Goal: Transaction & Acquisition: Download file/media

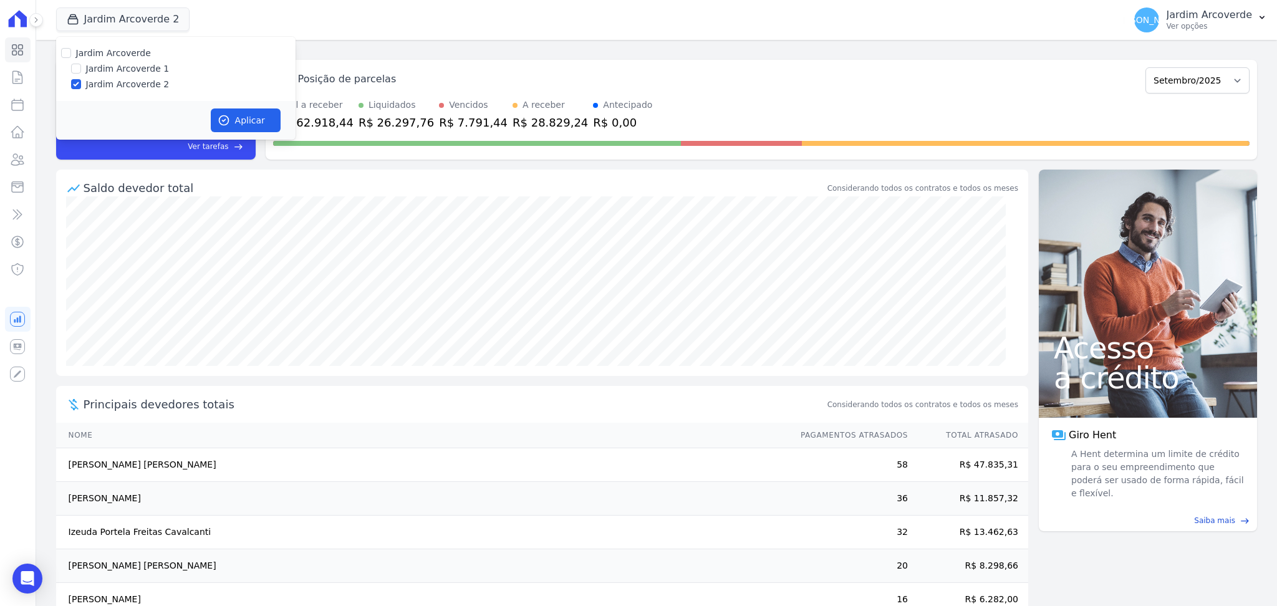
click at [113, 64] on label "Jardim Arcoverde 1" at bounding box center [128, 68] width 84 height 13
click at [81, 64] on input "Jardim Arcoverde 1" at bounding box center [76, 69] width 10 height 10
checkbox input "true"
click at [231, 124] on button "Aplicar" at bounding box center [246, 121] width 70 height 24
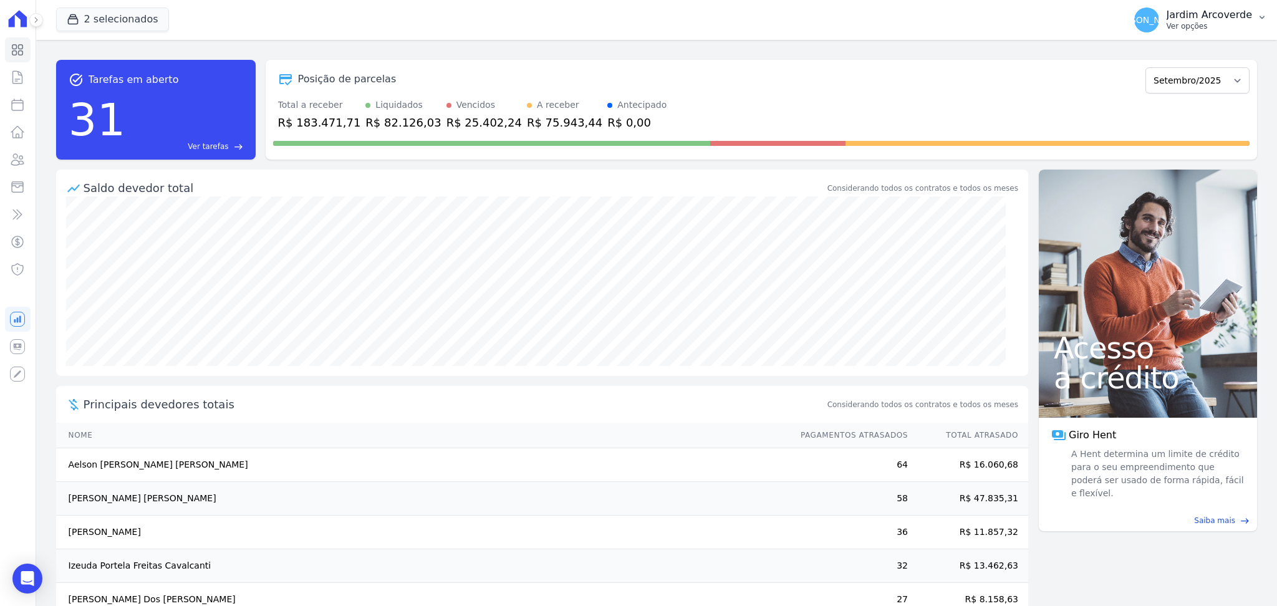
click at [1188, 35] on button "[PERSON_NAME][GEOGRAPHIC_DATA] Ver opções" at bounding box center [1201, 19] width 153 height 35
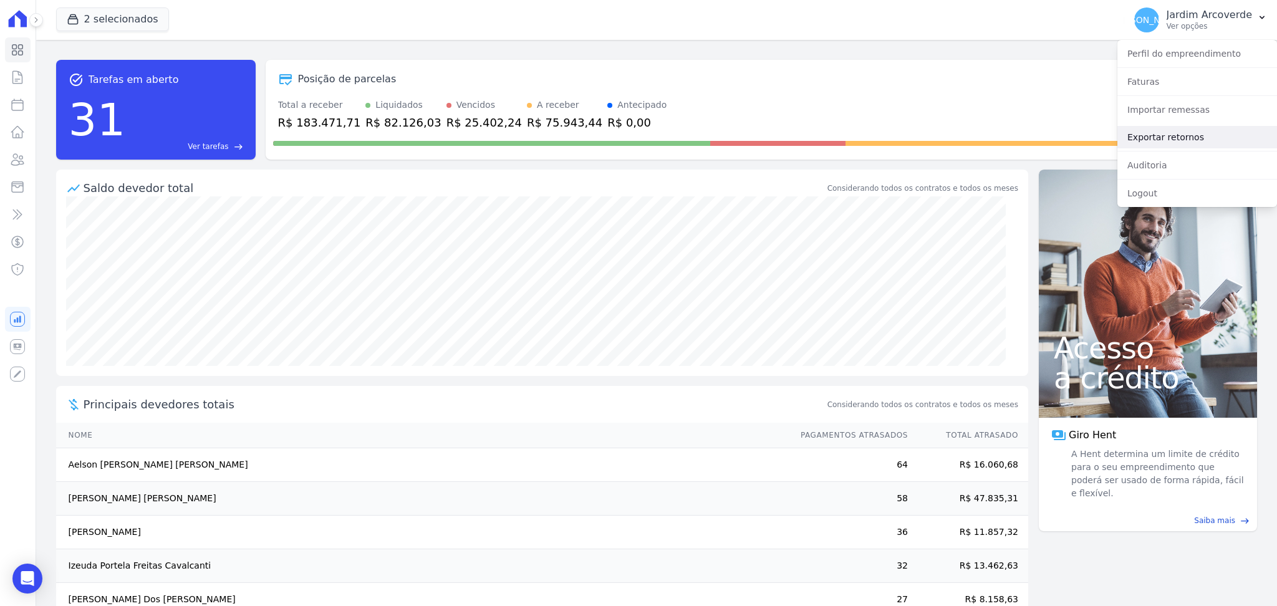
click at [1199, 142] on link "Exportar retornos" at bounding box center [1198, 137] width 160 height 22
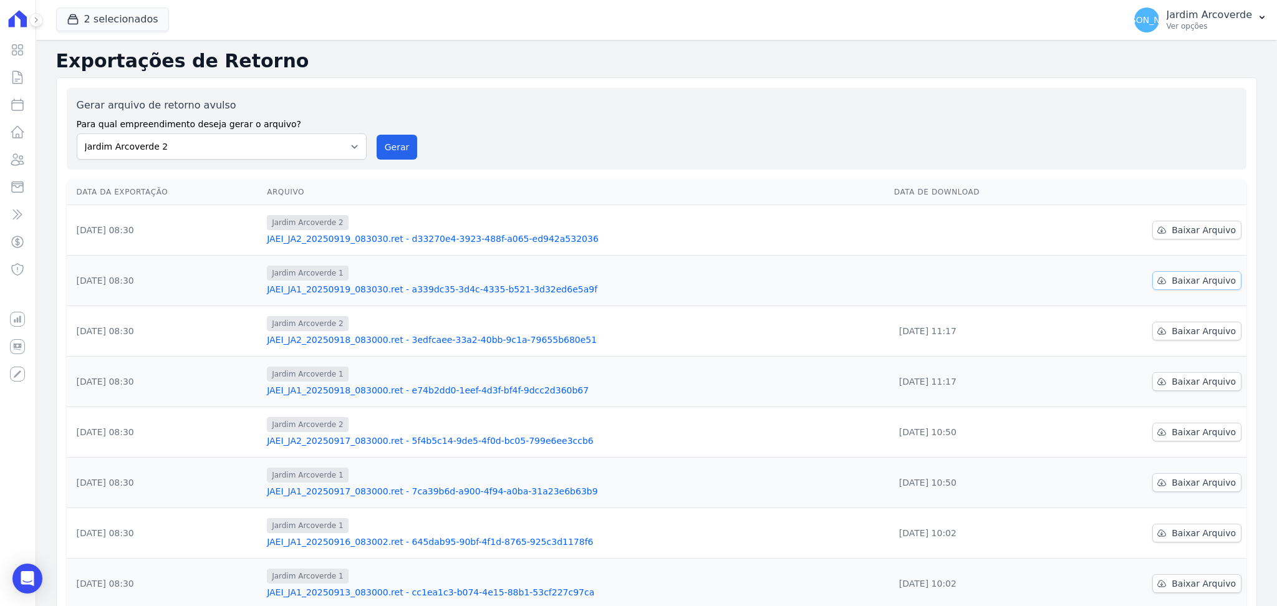
click at [1204, 279] on span "Baixar Arquivo" at bounding box center [1204, 280] width 64 height 12
click at [1172, 227] on span "Baixar Arquivo" at bounding box center [1204, 230] width 64 height 12
